Goal: Complete application form

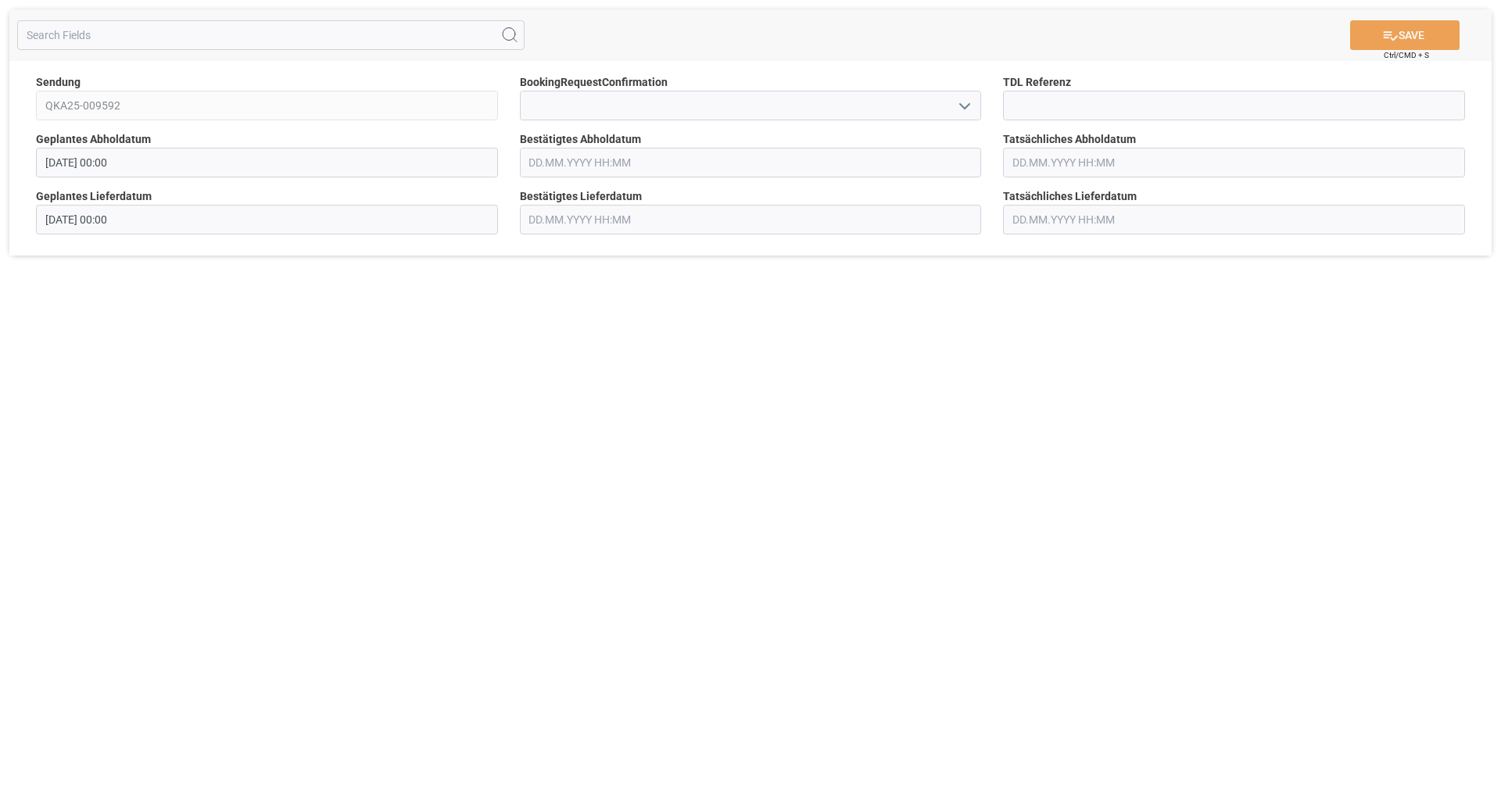
click at [967, 109] on icon "open menu" at bounding box center [965, 106] width 19 height 19
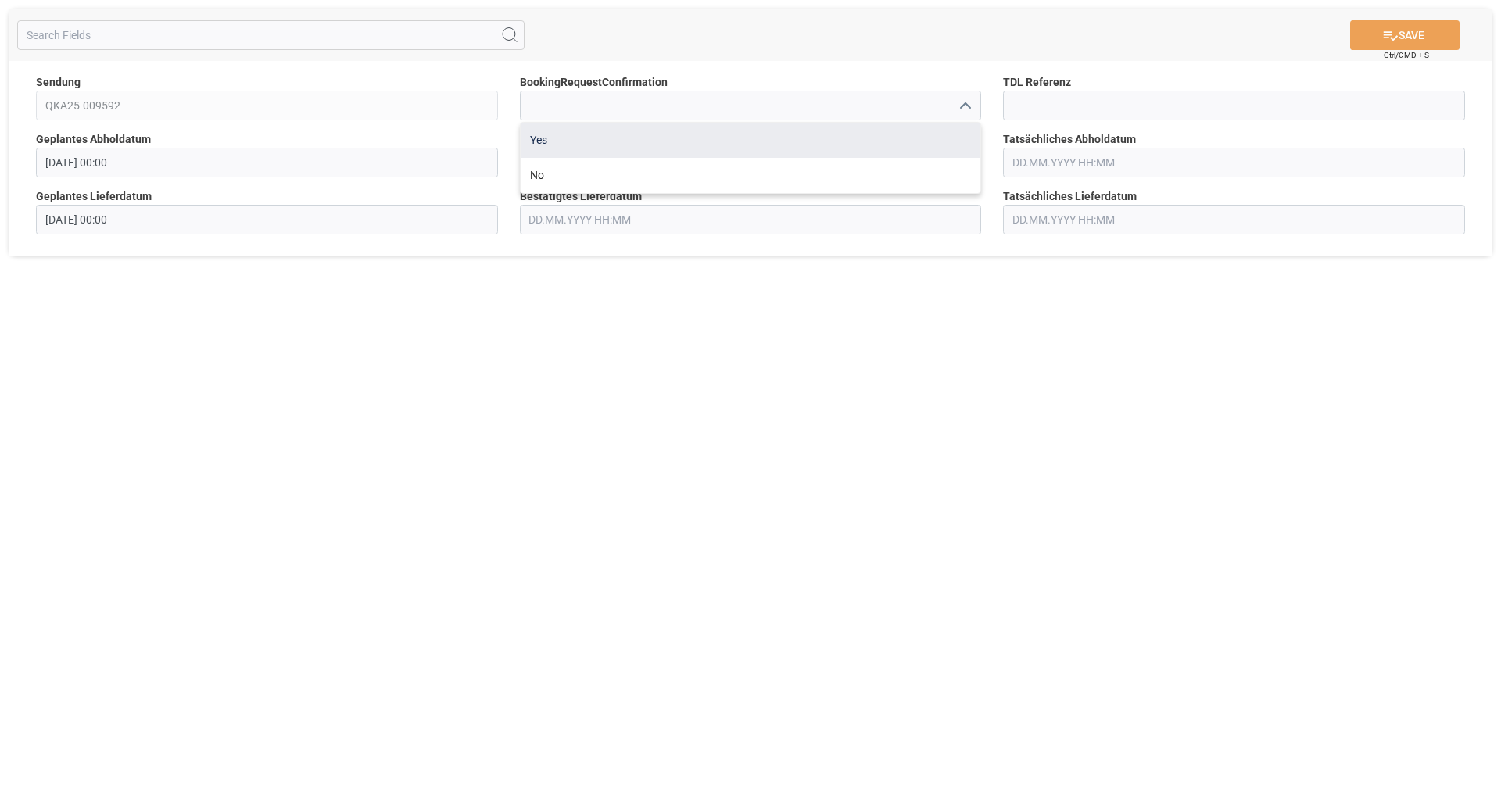
click at [818, 131] on div "Yes" at bounding box center [751, 140] width 460 height 35
type input "Yes"
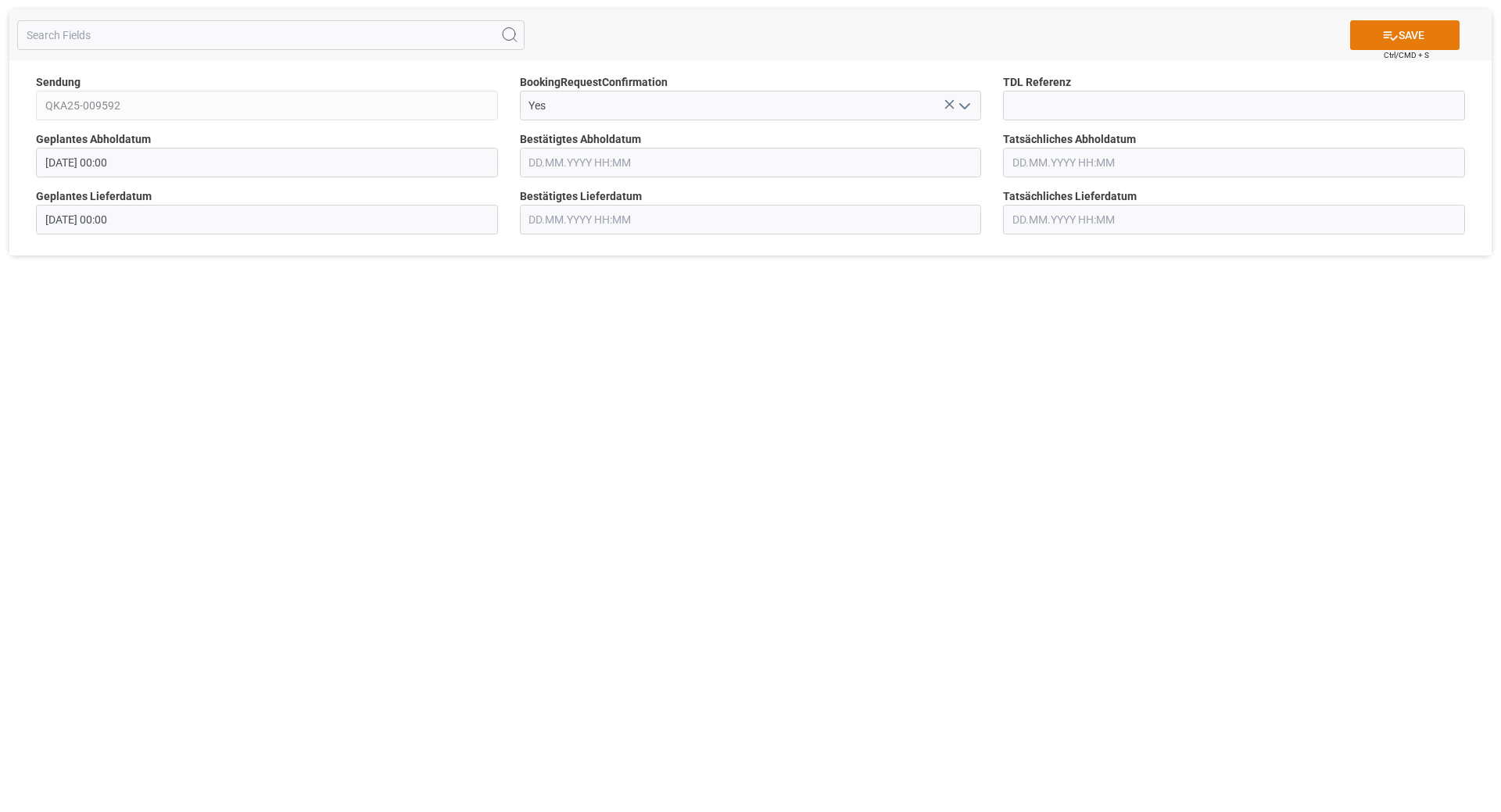
click at [1406, 36] on button "SAVE" at bounding box center [1404, 35] width 109 height 29
click at [961, 113] on icon "open menu" at bounding box center [965, 106] width 19 height 19
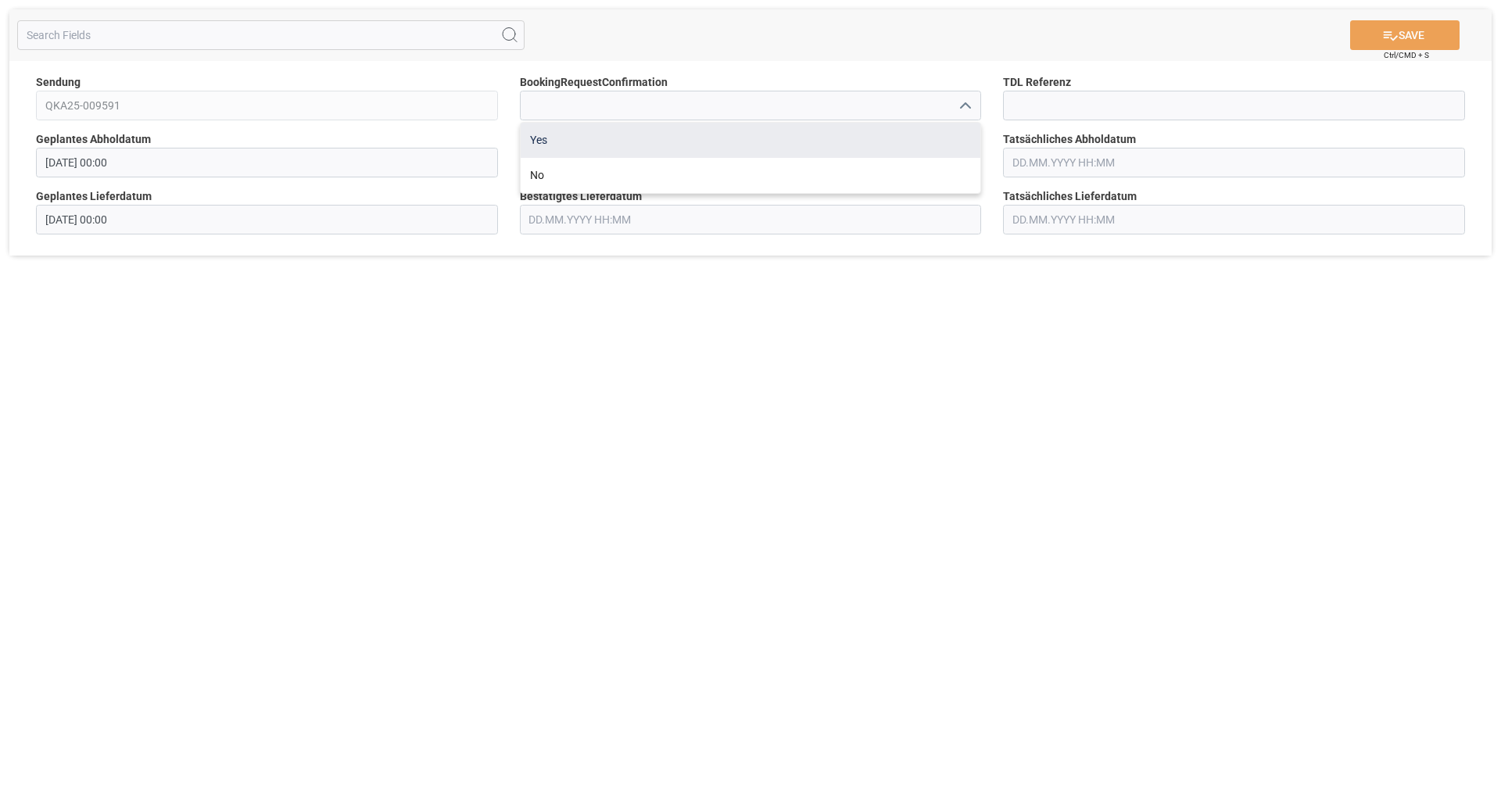
click at [838, 144] on div "Yes" at bounding box center [751, 140] width 460 height 35
type input "Yes"
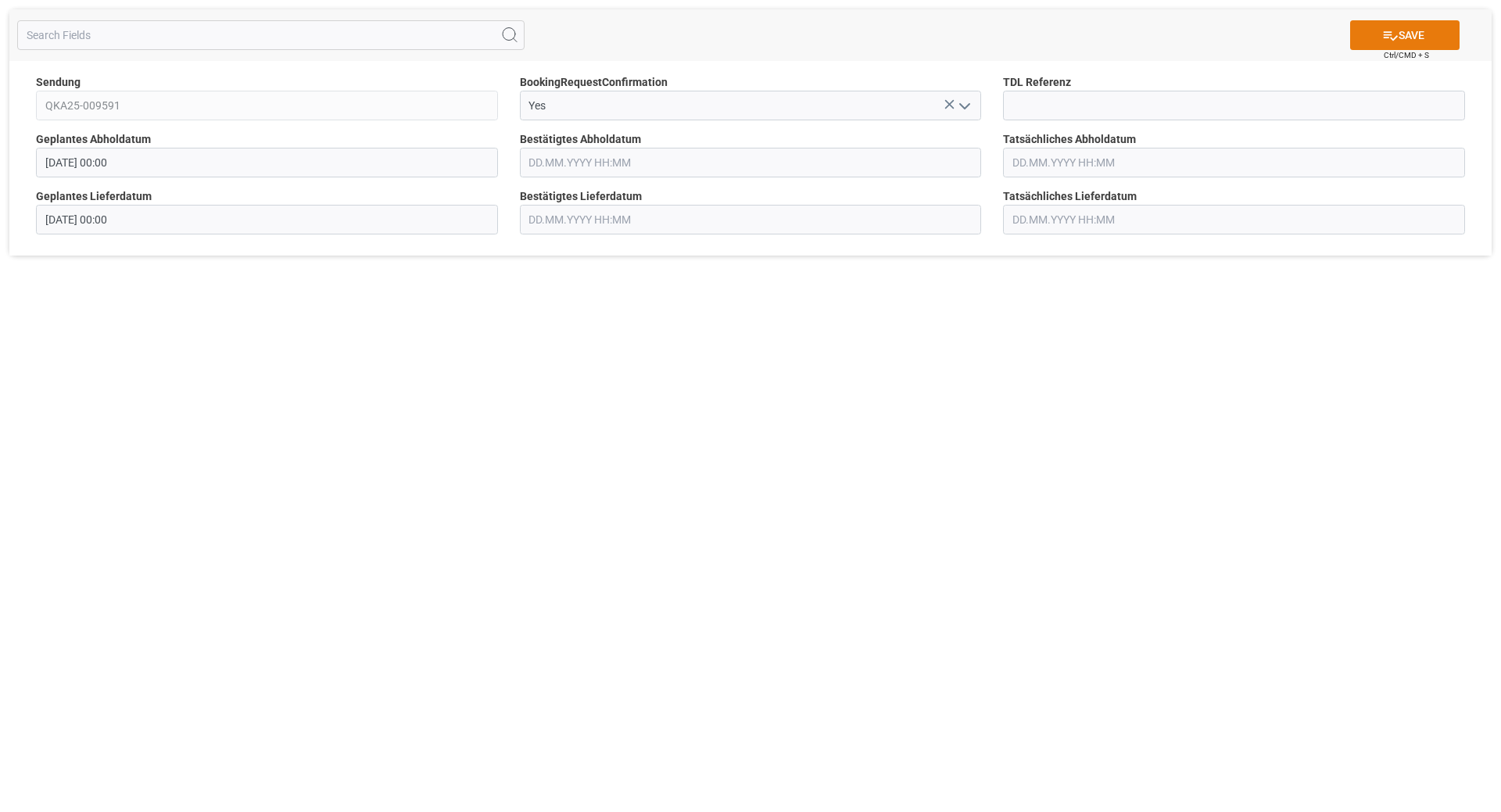
click at [1418, 31] on button "SAVE" at bounding box center [1404, 35] width 109 height 29
click at [994, 418] on div "SAVE Ctrl/CMD + S Sendung QKA25-009591 BookingRequestConfirmation Yes TDL Refer…" at bounding box center [750, 406] width 1501 height 812
click at [1195, 321] on div "SAVE Ctrl/CMD + S Sendung QKA25-009591 BookingRequestConfirmation Yes TDL Refer…" at bounding box center [750, 406] width 1501 height 812
click at [790, 429] on div "SAVE Ctrl/CMD + S Sendung QKA25-009591 BookingRequestConfirmation Yes TDL Refer…" at bounding box center [750, 406] width 1501 height 812
click at [997, 397] on div "SAVE Ctrl/CMD + S Sendung QKA25-009591 BookingRequestConfirmation Yes TDL Refer…" at bounding box center [750, 406] width 1501 height 812
